Goal: Transaction & Acquisition: Obtain resource

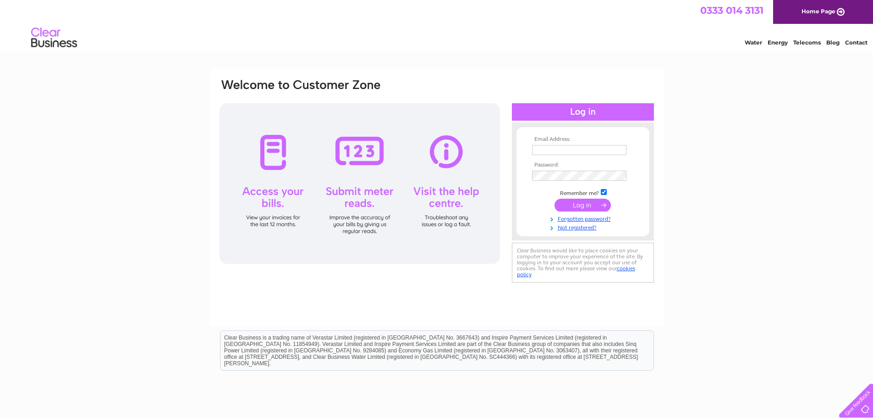
type input "john@tpg1870.co.uk"
click at [597, 141] on th "Email Address:" at bounding box center [583, 139] width 106 height 6
click at [601, 147] on input "john@tpg1870.co.uk" at bounding box center [579, 150] width 94 height 10
click at [622, 133] on div "Email Address: john@tpg1870.co.uk Password:" at bounding box center [583, 182] width 142 height 100
click at [598, 209] on input "submit" at bounding box center [583, 205] width 56 height 13
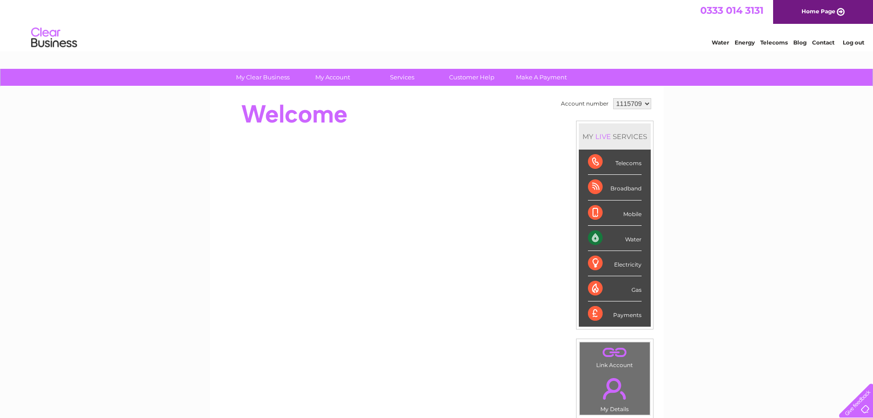
click at [630, 238] on div "Water" at bounding box center [615, 238] width 54 height 25
click at [746, 219] on div "My Clear Business Login Details My Details My Preferences Link Account My Accou…" at bounding box center [436, 326] width 873 height 515
click at [633, 108] on select "1115709 1115712" at bounding box center [632, 103] width 38 height 11
click at [677, 118] on div "My Clear Business Login Details My Details My Preferences Link Account My Accou…" at bounding box center [436, 326] width 873 height 515
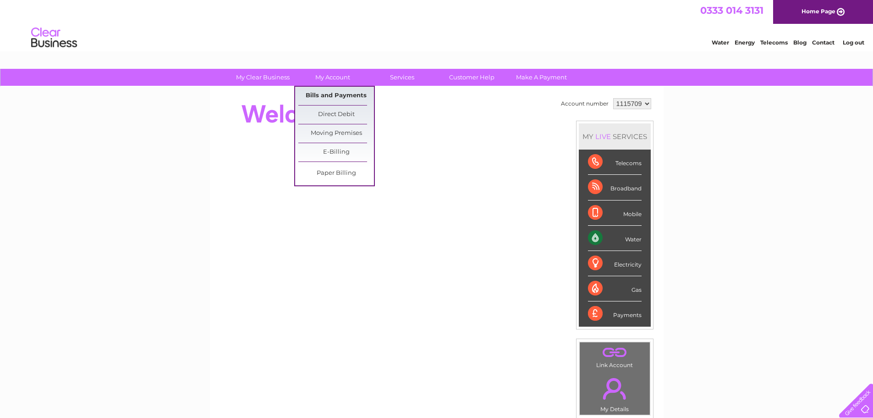
click at [323, 95] on link "Bills and Payments" at bounding box center [336, 96] width 76 height 18
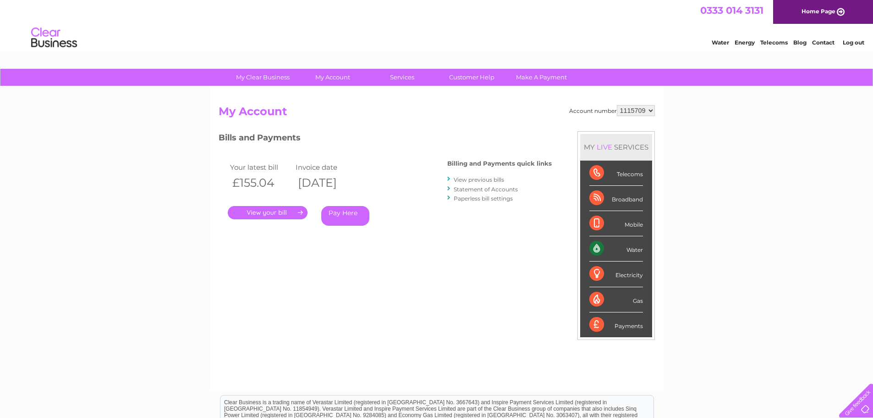
click at [263, 269] on div "Account number 1115709 1115712 My Account MY LIVE SERVICES Telecoms Broadband M…" at bounding box center [437, 243] width 436 height 276
click at [265, 206] on link "." at bounding box center [268, 212] width 80 height 13
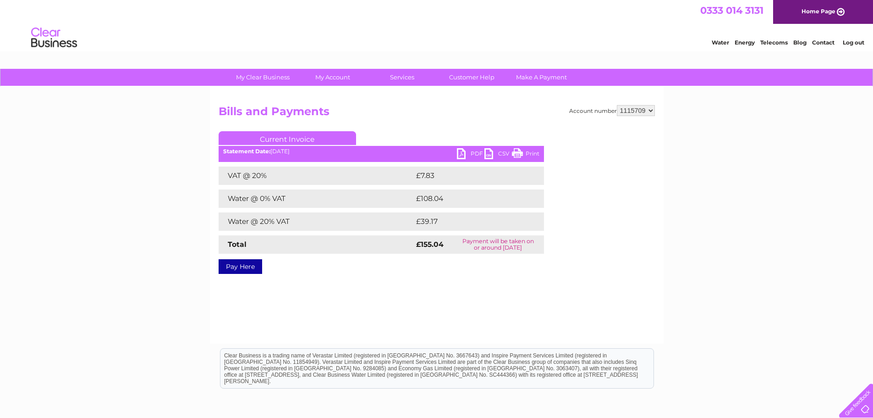
click at [465, 158] on link "PDF" at bounding box center [471, 154] width 28 height 13
click at [631, 112] on select "1115709 1115712" at bounding box center [636, 110] width 38 height 11
select select "1115712"
click at [618, 105] on select "1115709 1115712" at bounding box center [636, 110] width 38 height 11
click at [626, 125] on div "Account number 1115709 1115712 Bills and Payments Current Invoice PDF CSV Print" at bounding box center [437, 188] width 436 height 166
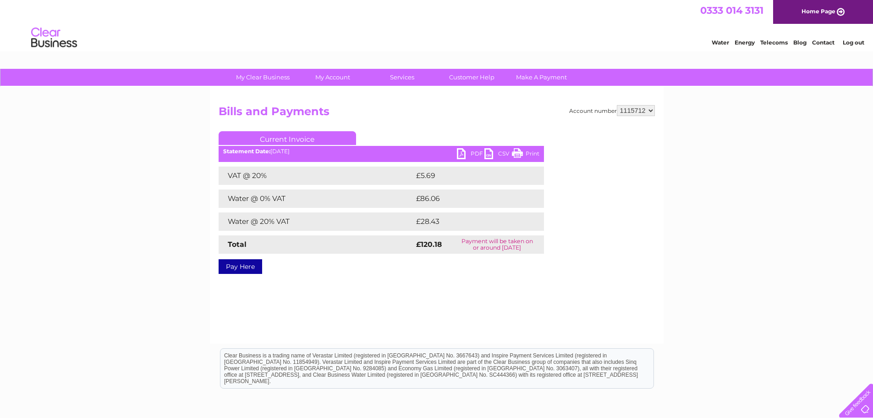
click at [468, 155] on link "PDF" at bounding box center [471, 154] width 28 height 13
